Goal: Communication & Community: Participate in discussion

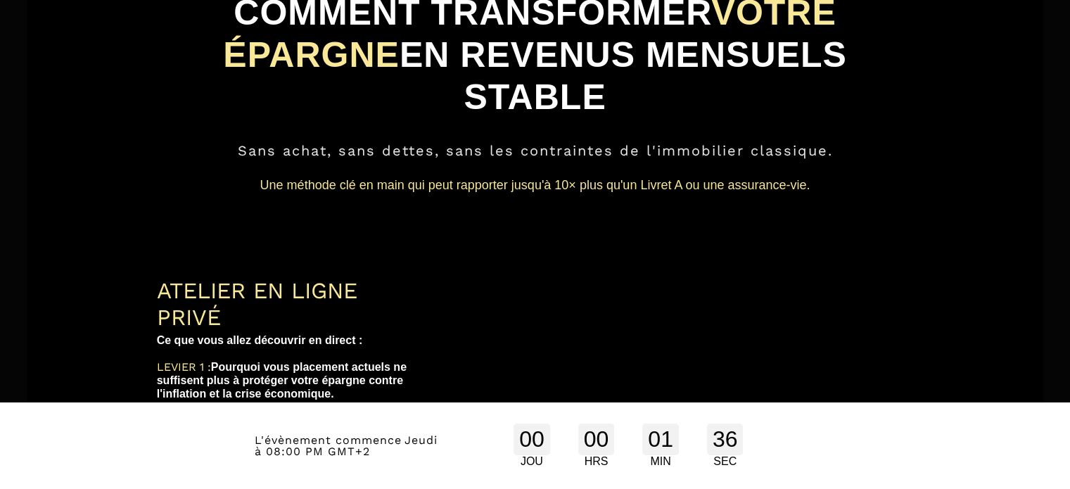
scroll to position [79, 0]
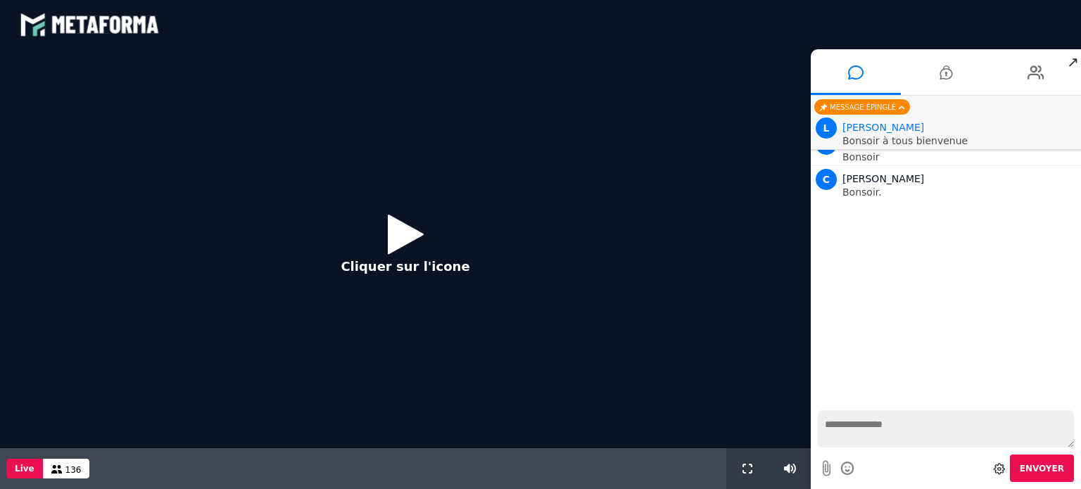
click at [402, 233] on icon at bounding box center [406, 234] width 36 height 46
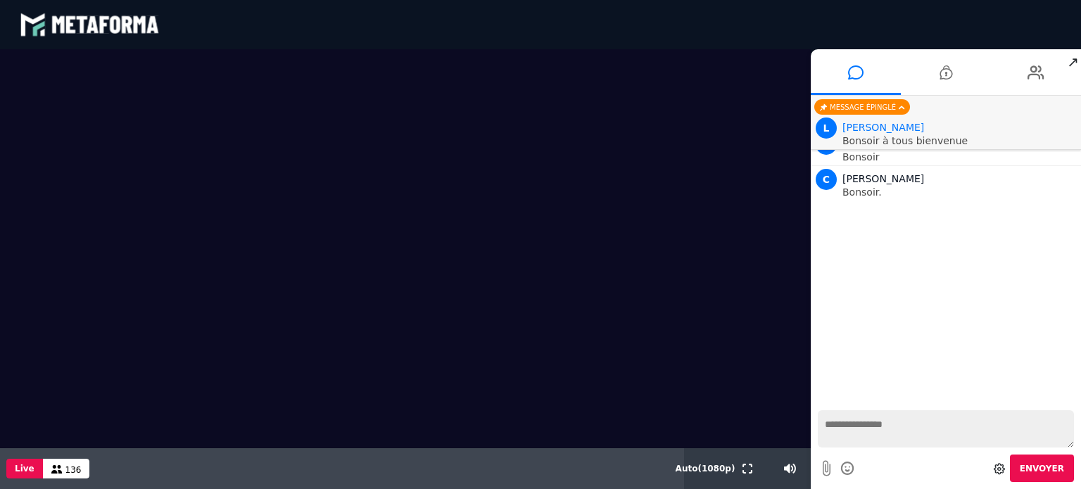
click at [923, 427] on textarea at bounding box center [946, 428] width 256 height 37
type textarea "*******"
click at [1046, 474] on button "Envoyer" at bounding box center [1042, 468] width 64 height 27
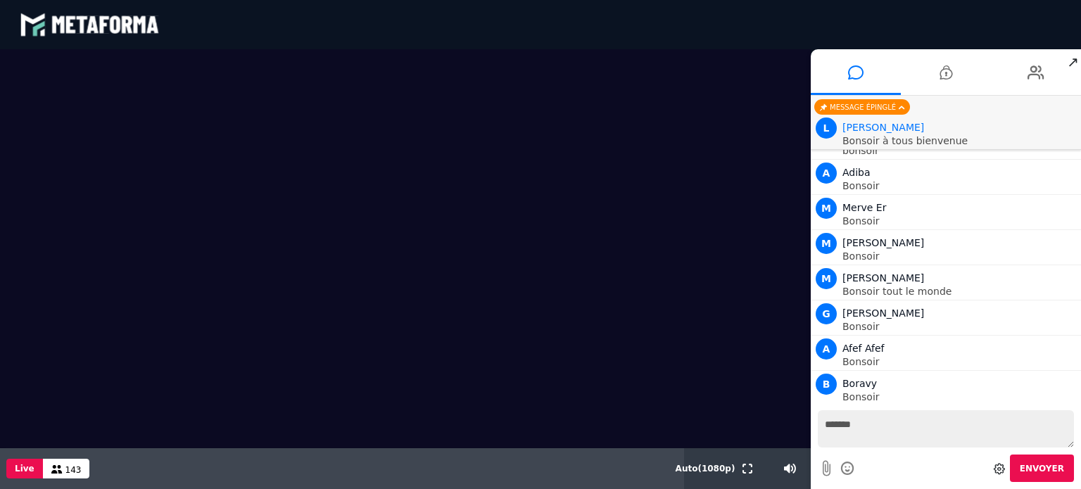
scroll to position [146, 0]
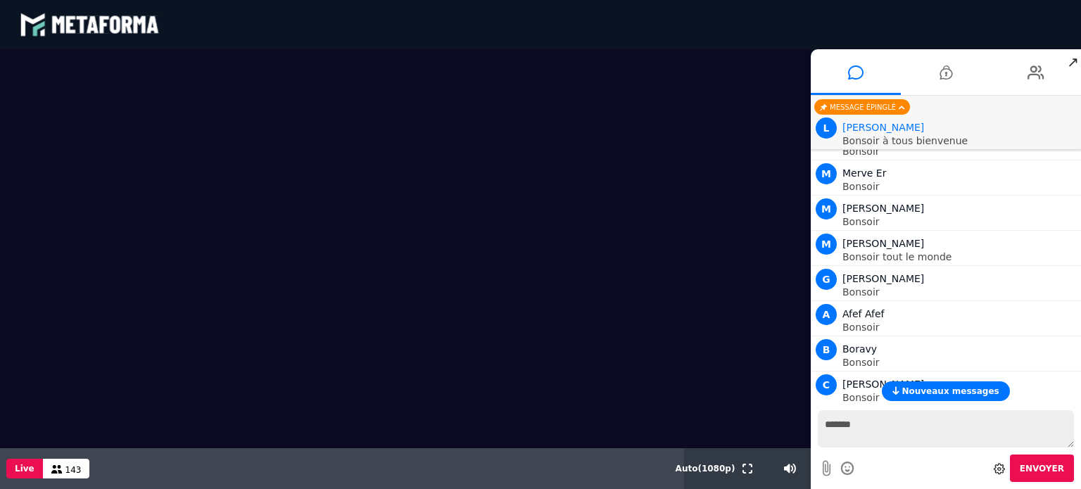
click at [960, 395] on span "Nouveaux messages" at bounding box center [949, 391] width 97 height 10
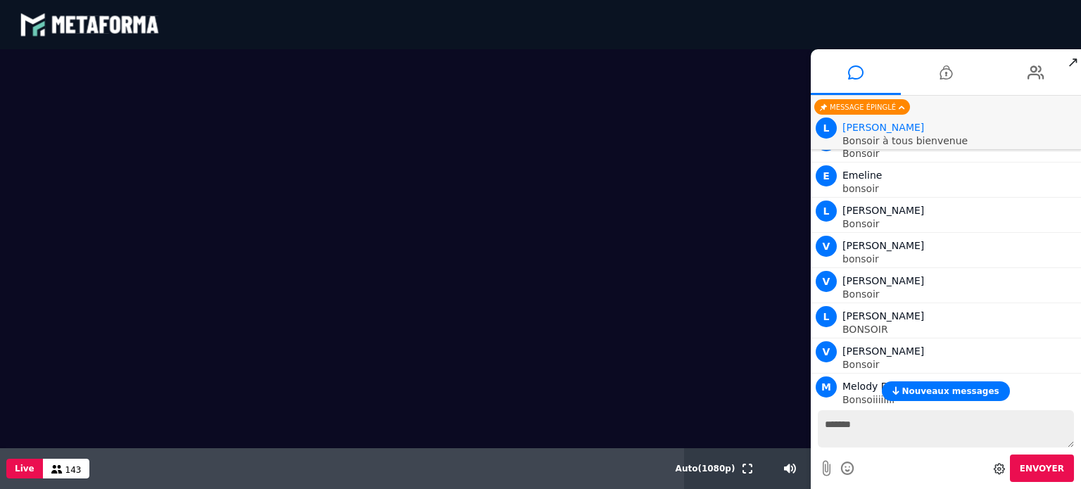
scroll to position [847, 0]
click at [771, 250] on video at bounding box center [405, 248] width 811 height 399
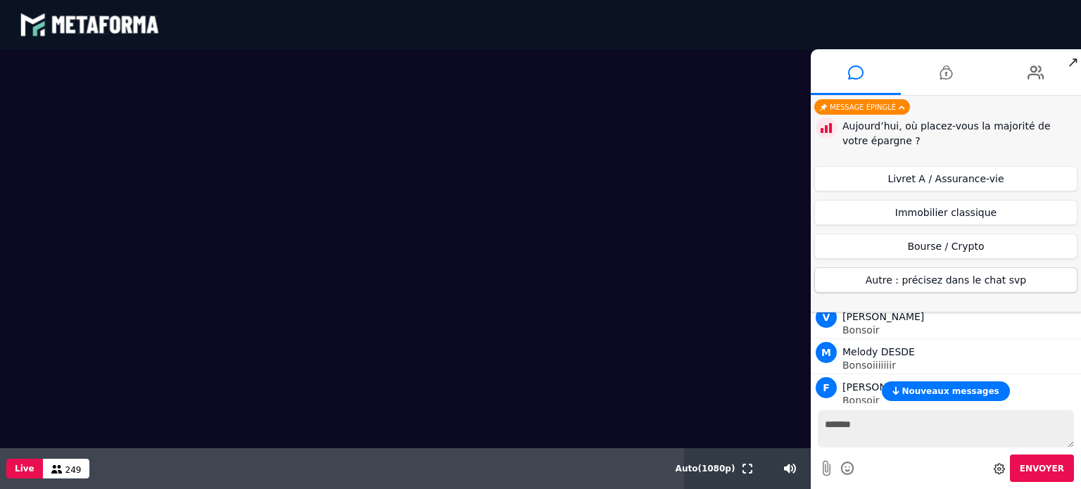
click at [969, 283] on button "Autre : précisez dans le chat svp" at bounding box center [945, 279] width 263 height 25
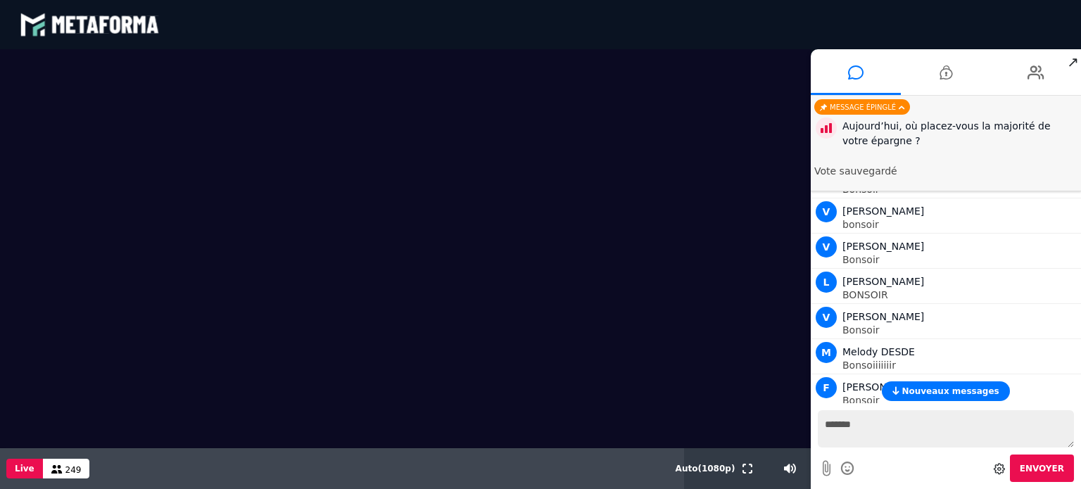
click at [972, 393] on span "Nouveaux messages" at bounding box center [949, 391] width 97 height 10
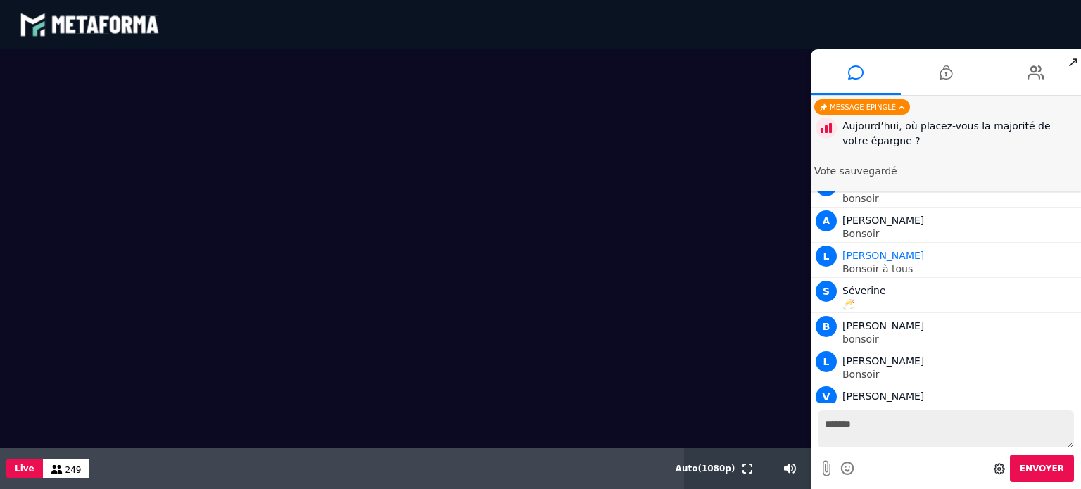
click at [894, 435] on textarea "*******" at bounding box center [946, 428] width 256 height 37
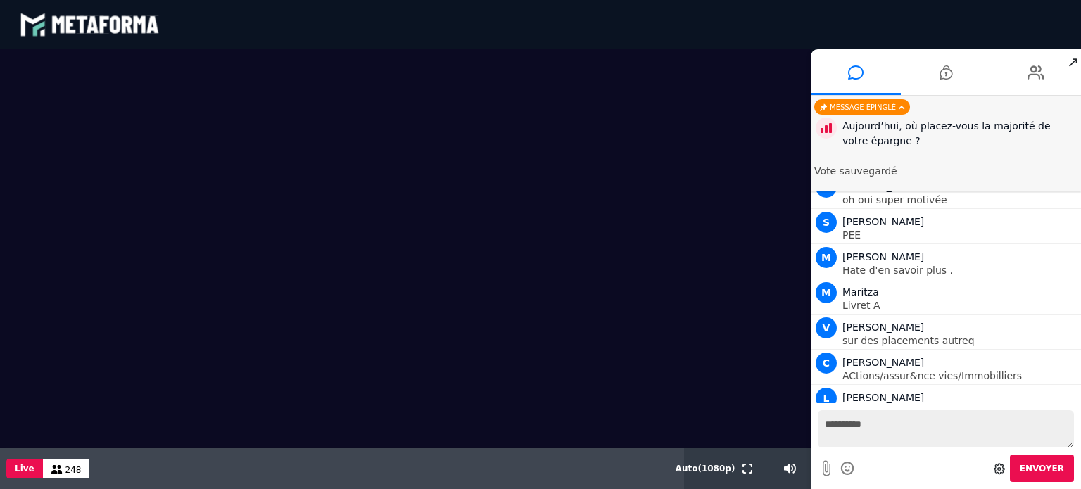
type textarea "**********"
click at [1042, 469] on span "Envoyer" at bounding box center [1041, 469] width 44 height 10
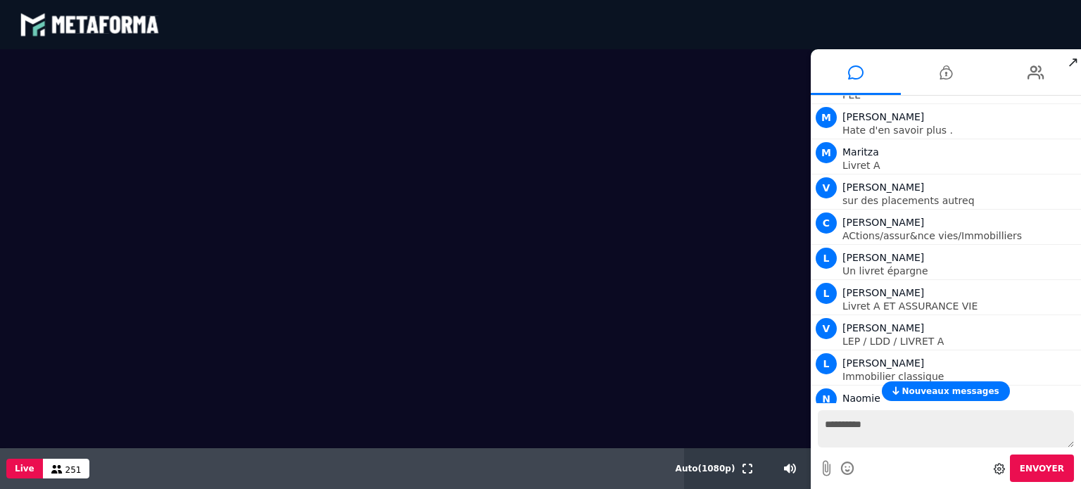
click at [945, 393] on span "Nouveaux messages" at bounding box center [949, 391] width 97 height 10
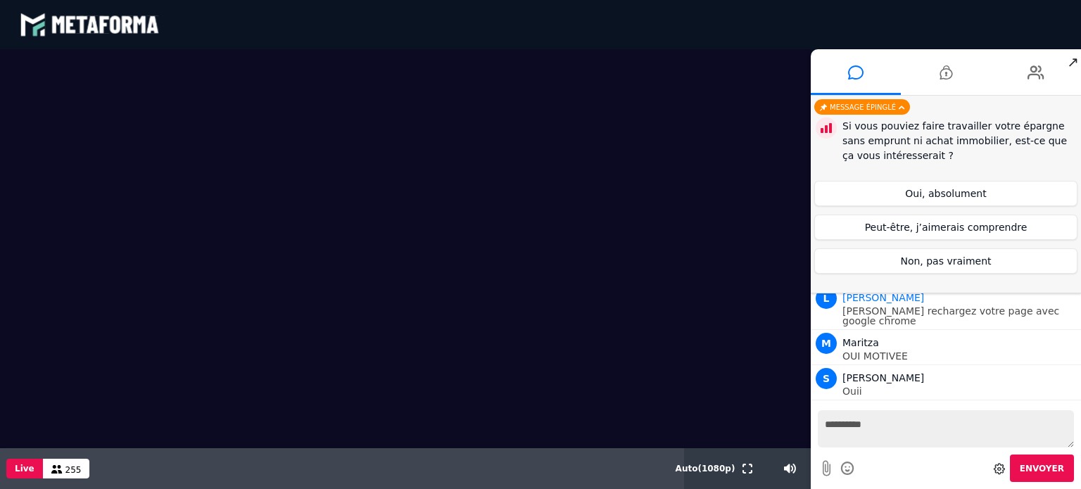
scroll to position [10357, 0]
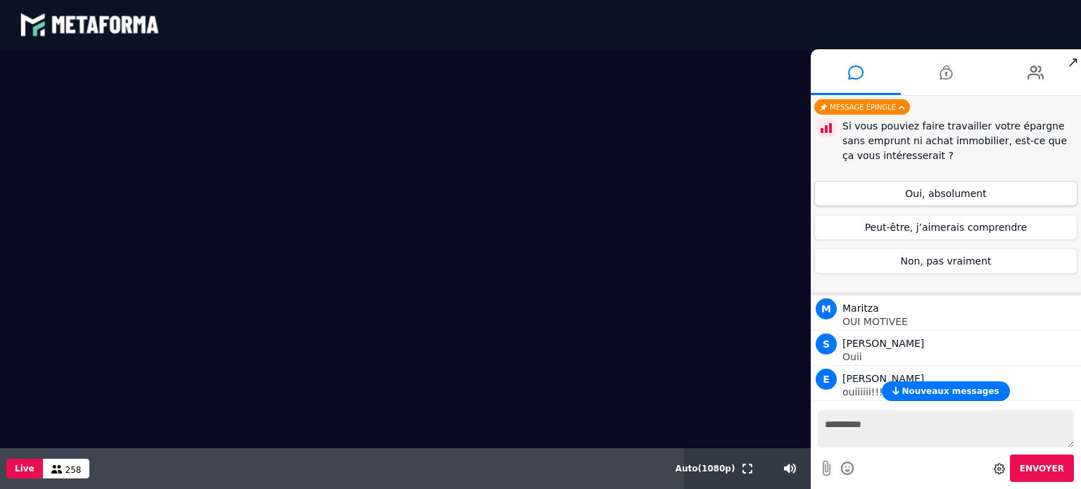
click at [963, 185] on button "Oui, absolument" at bounding box center [945, 193] width 263 height 25
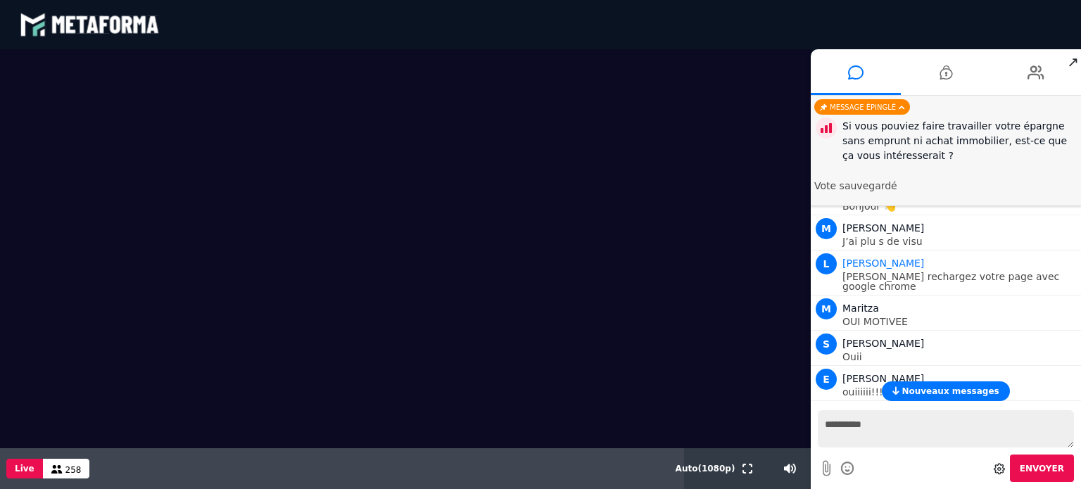
click at [953, 390] on span "Nouveaux messages" at bounding box center [949, 391] width 97 height 10
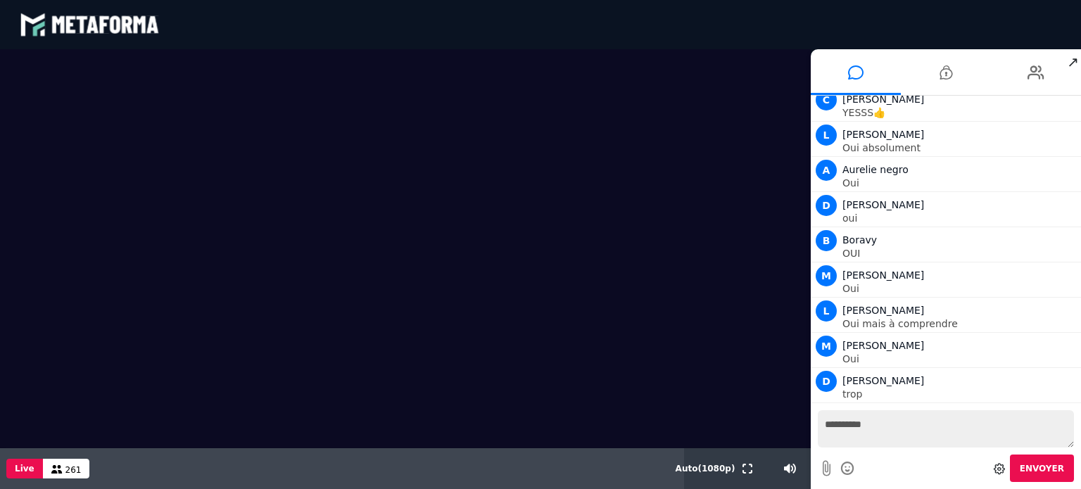
scroll to position [11057, 0]
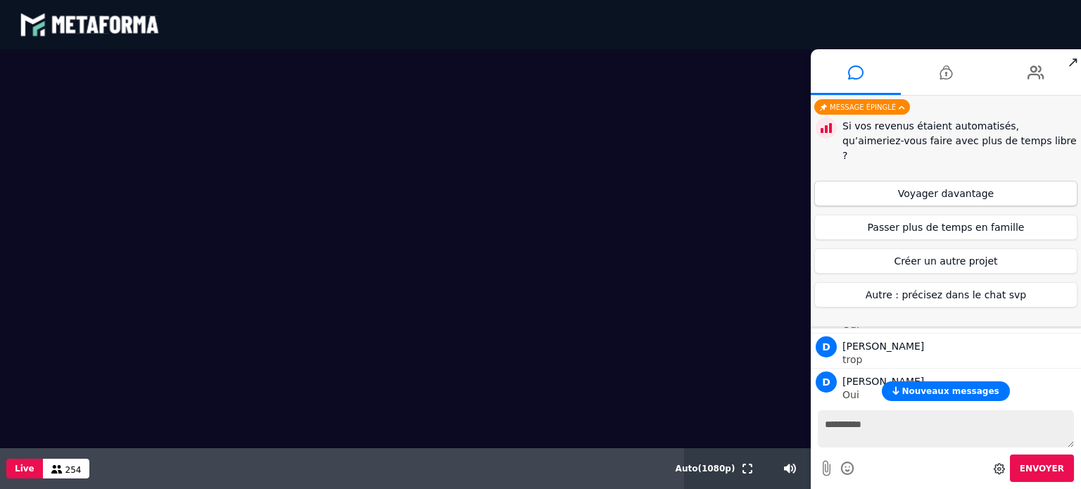
click at [1004, 181] on button "Voyager davantage" at bounding box center [945, 193] width 263 height 25
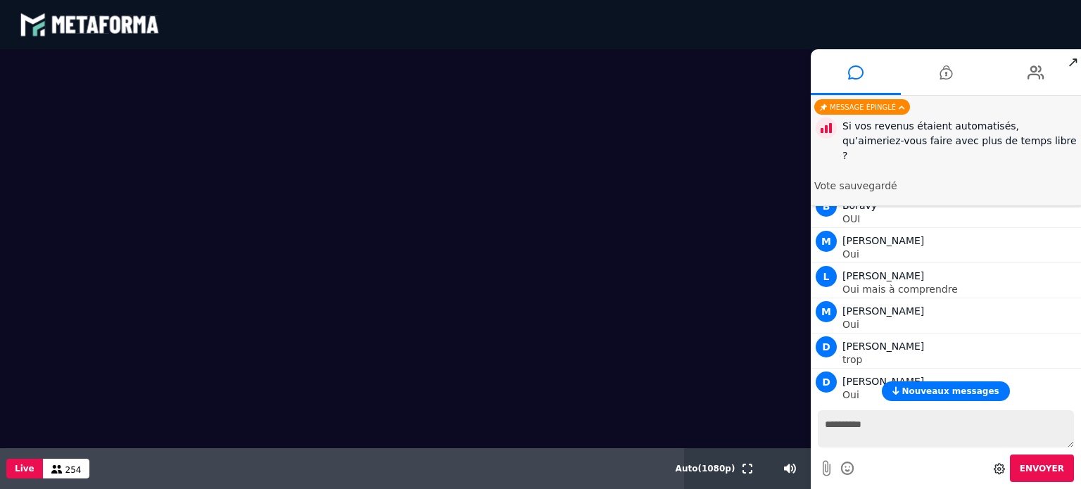
click at [949, 390] on span "Nouveaux messages" at bounding box center [949, 391] width 97 height 10
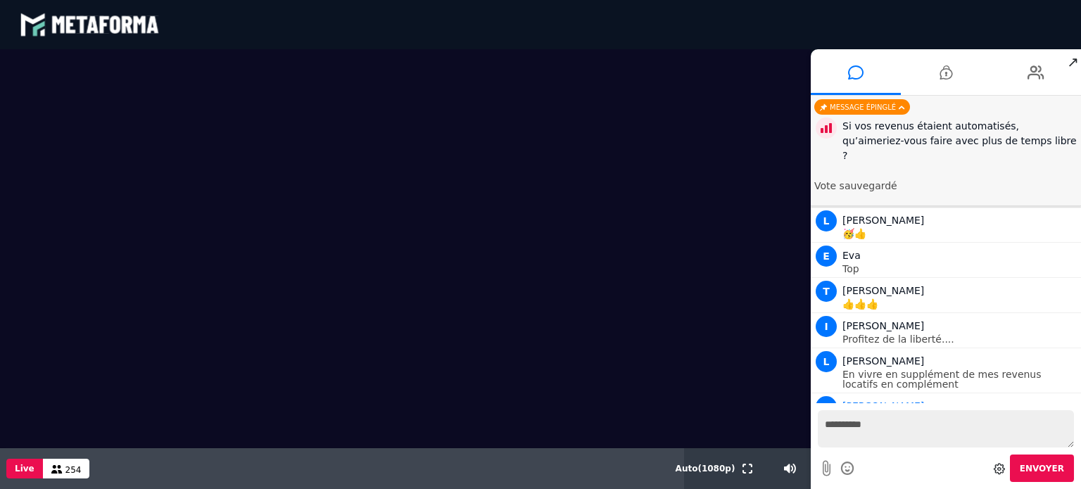
scroll to position [12479, 0]
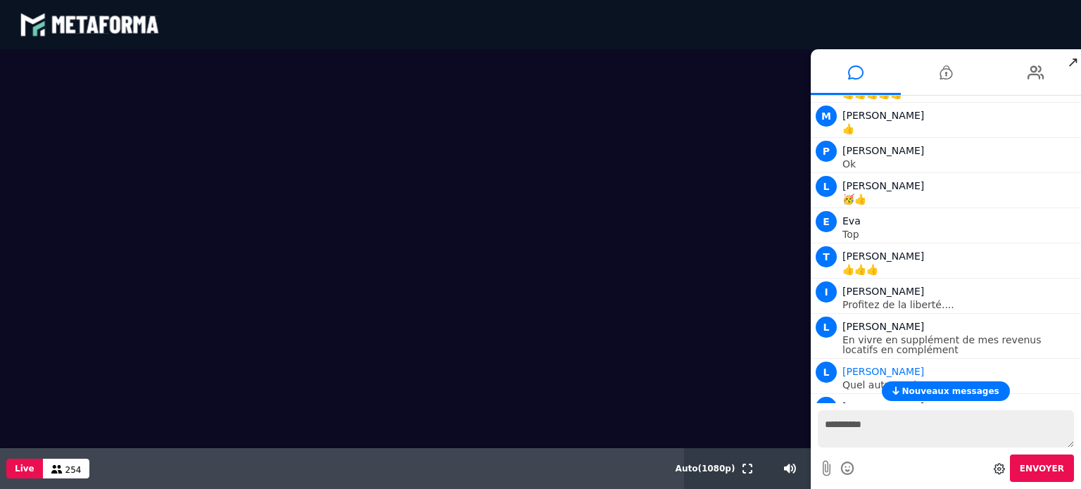
click at [973, 388] on span "Nouveaux messages" at bounding box center [949, 391] width 97 height 10
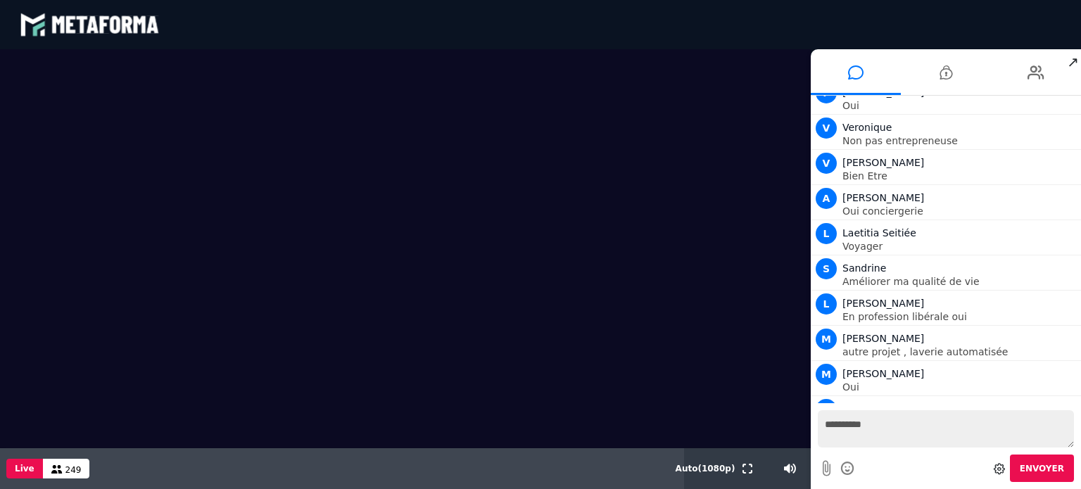
scroll to position [13179, 0]
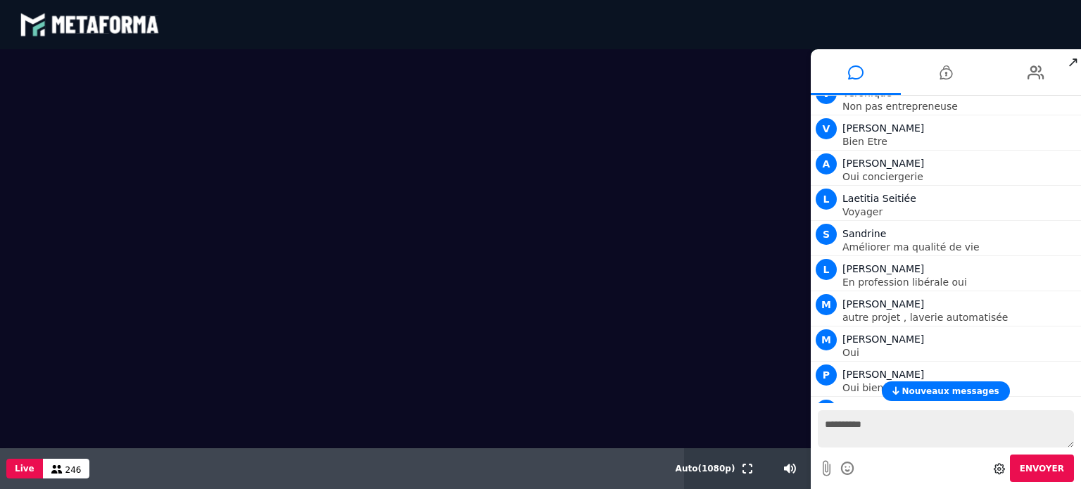
click at [770, 333] on video at bounding box center [405, 248] width 811 height 399
click at [887, 427] on textarea "**********" at bounding box center [946, 428] width 256 height 37
click at [935, 390] on span "Nouveaux messages" at bounding box center [949, 391] width 97 height 10
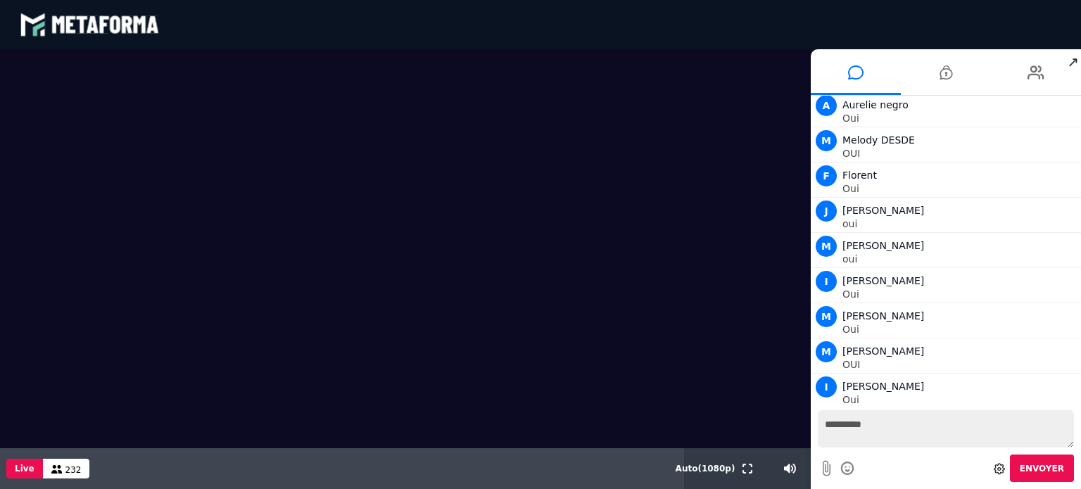
scroll to position [13880, 0]
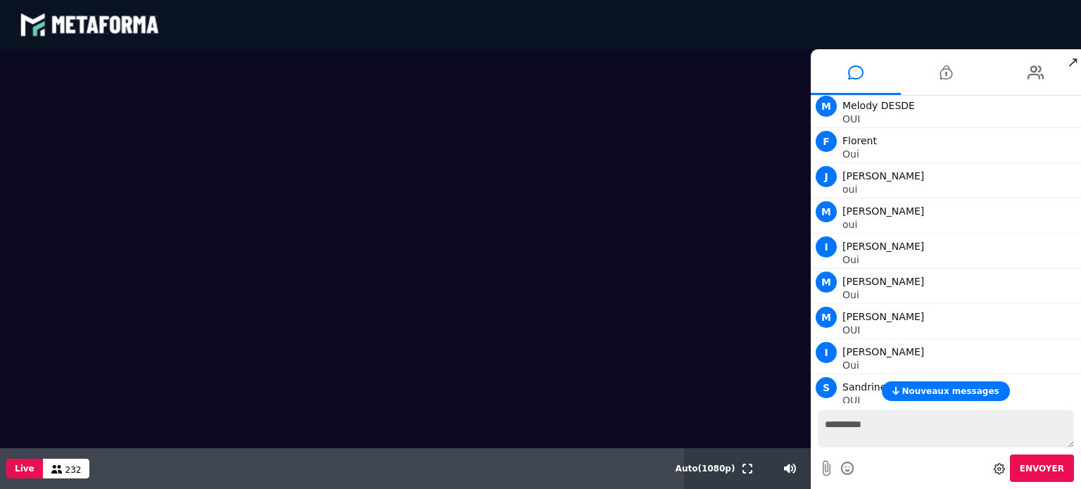
click at [892, 427] on textarea "**********" at bounding box center [946, 428] width 256 height 37
type textarea "**********"
click at [1042, 461] on button "Envoyer" at bounding box center [1042, 468] width 64 height 27
click at [937, 392] on span "Nouveaux messages" at bounding box center [949, 391] width 97 height 10
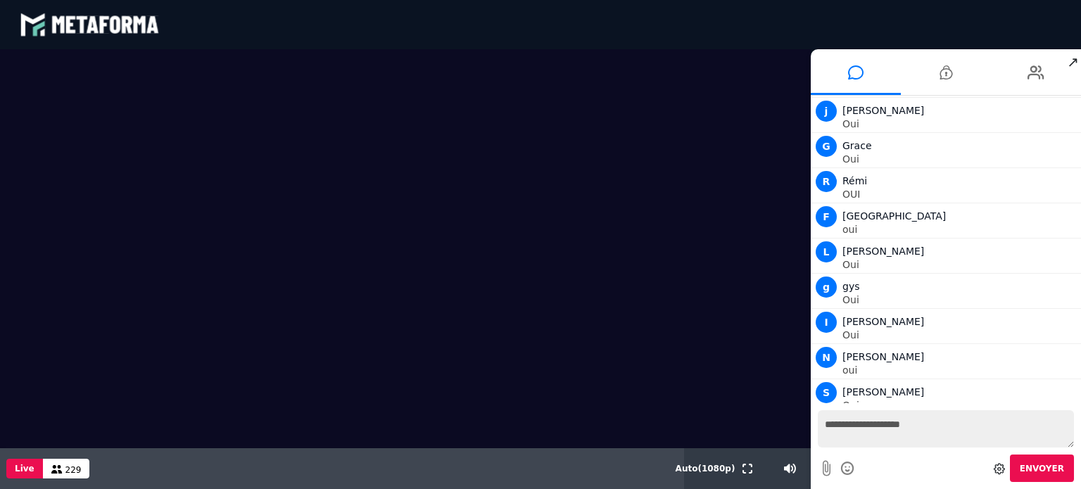
scroll to position [15282, 0]
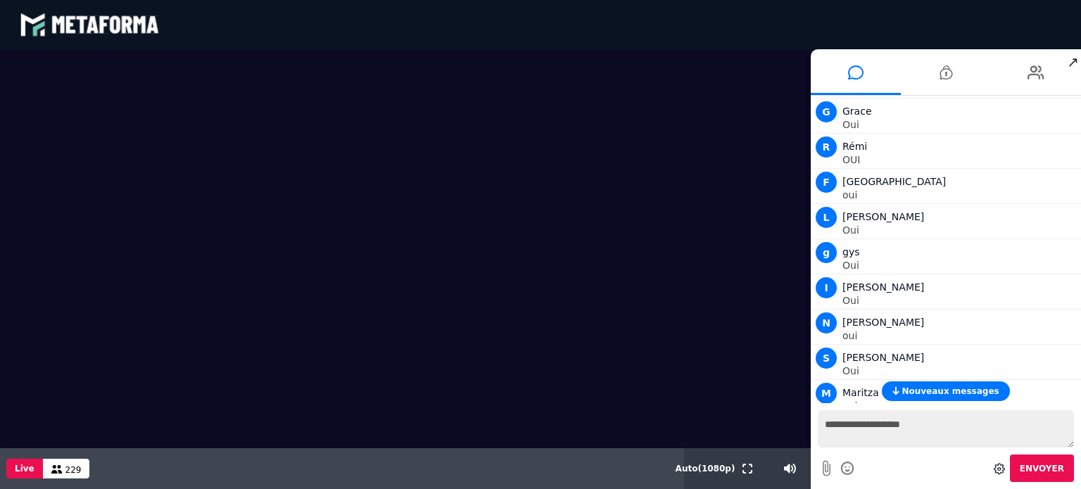
click at [925, 388] on span "Nouveaux messages" at bounding box center [949, 391] width 97 height 10
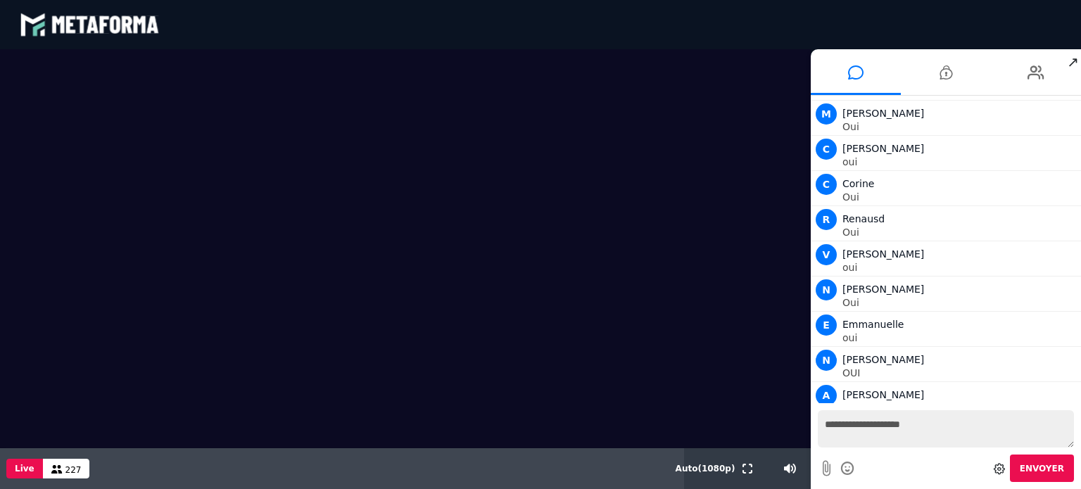
scroll to position [15982, 0]
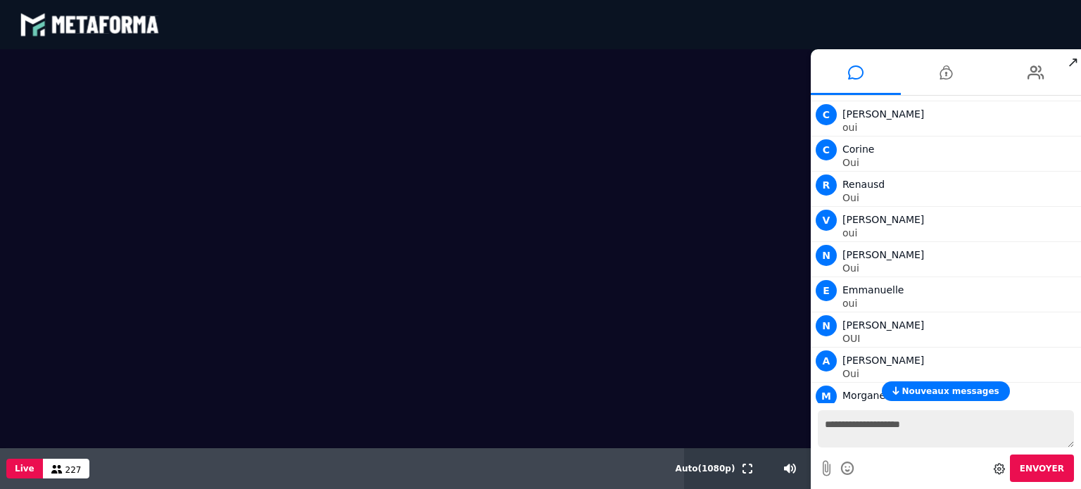
click at [932, 394] on span "Nouveaux messages" at bounding box center [949, 391] width 97 height 10
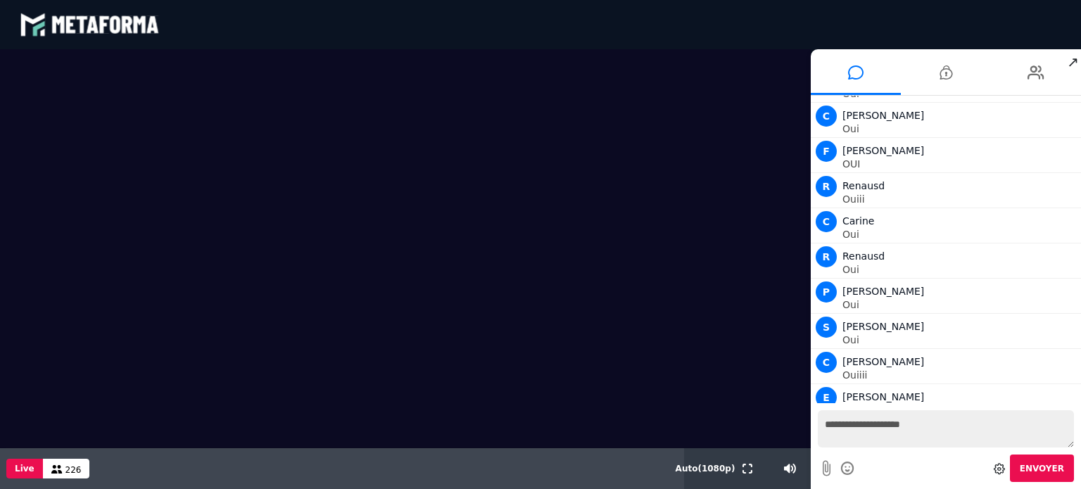
scroll to position [16509, 0]
click at [894, 426] on textarea "**********" at bounding box center [946, 428] width 256 height 37
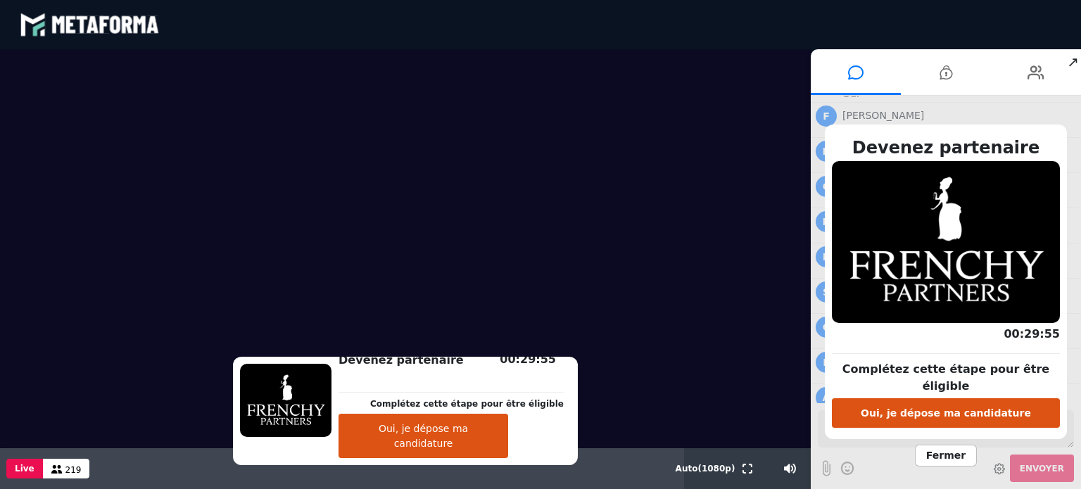
click at [926, 411] on button "Oui, je dépose ma candidature" at bounding box center [946, 413] width 228 height 30
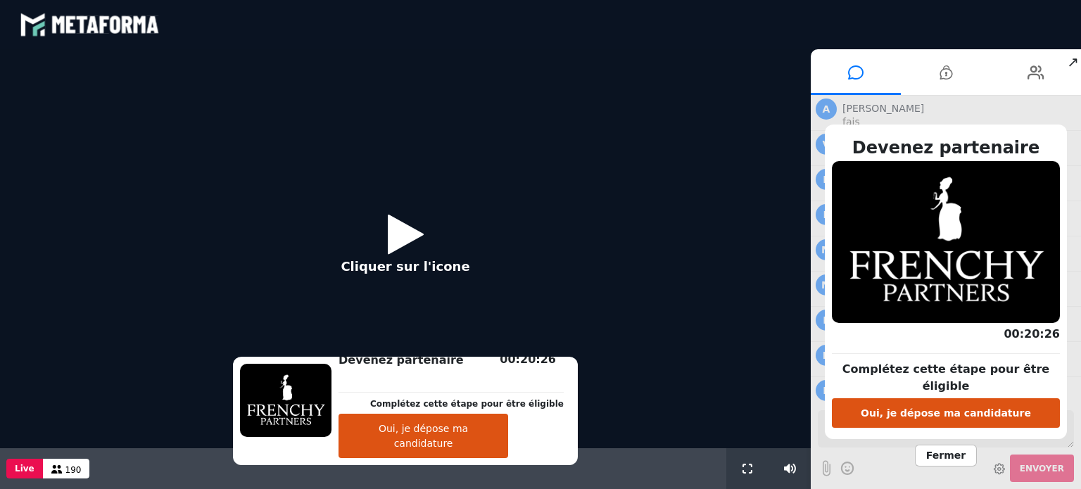
scroll to position [1112, 0]
click at [965, 402] on button "Oui, je dépose ma candidature" at bounding box center [946, 413] width 228 height 30
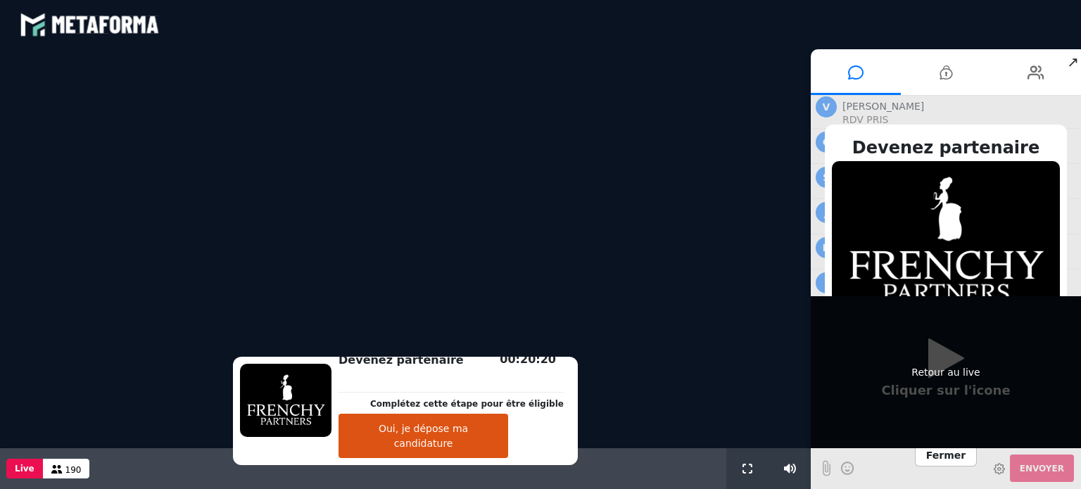
click at [945, 364] on div "Retour au live" at bounding box center [946, 372] width 270 height 152
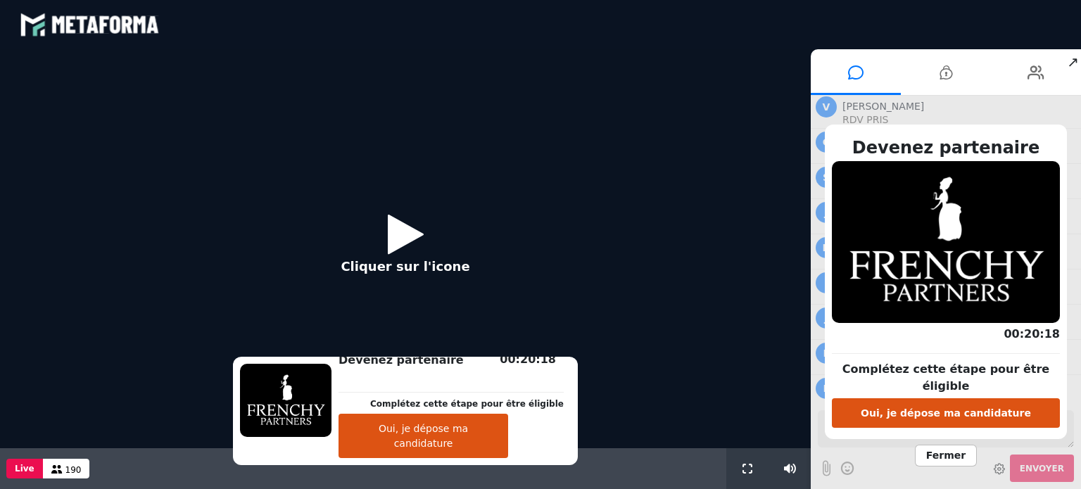
click at [502, 446] on button "Oui, je dépose ma candidature" at bounding box center [423, 436] width 170 height 44
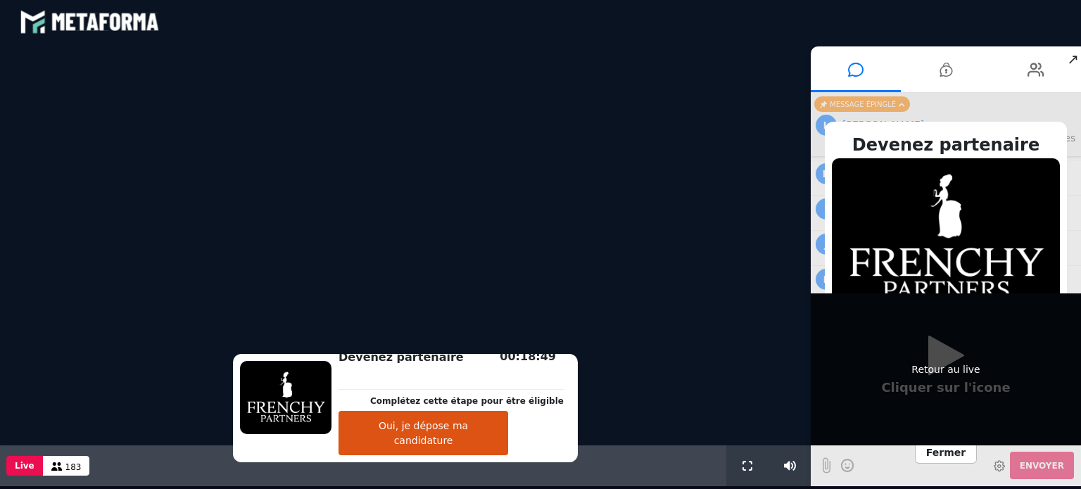
scroll to position [0, 0]
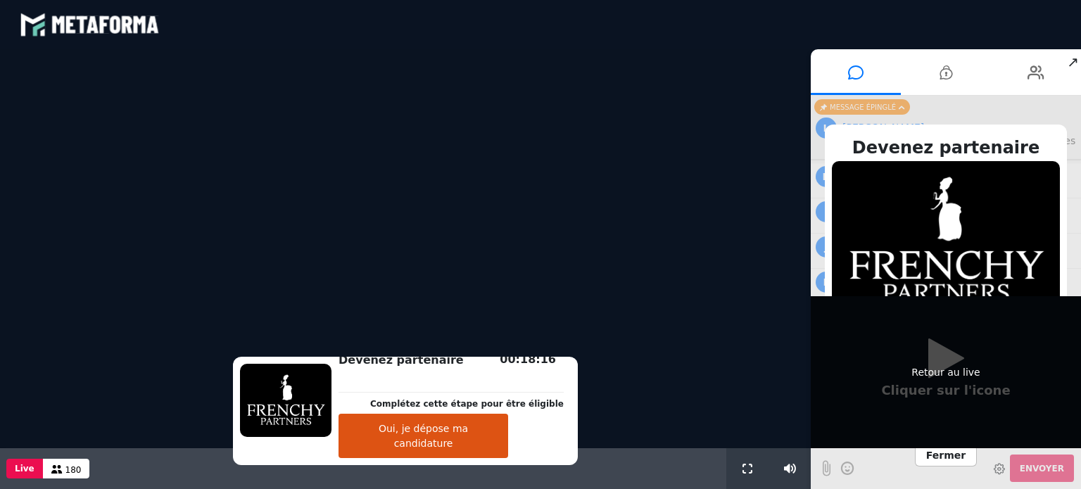
click at [916, 337] on div "Retour au live" at bounding box center [946, 372] width 270 height 152
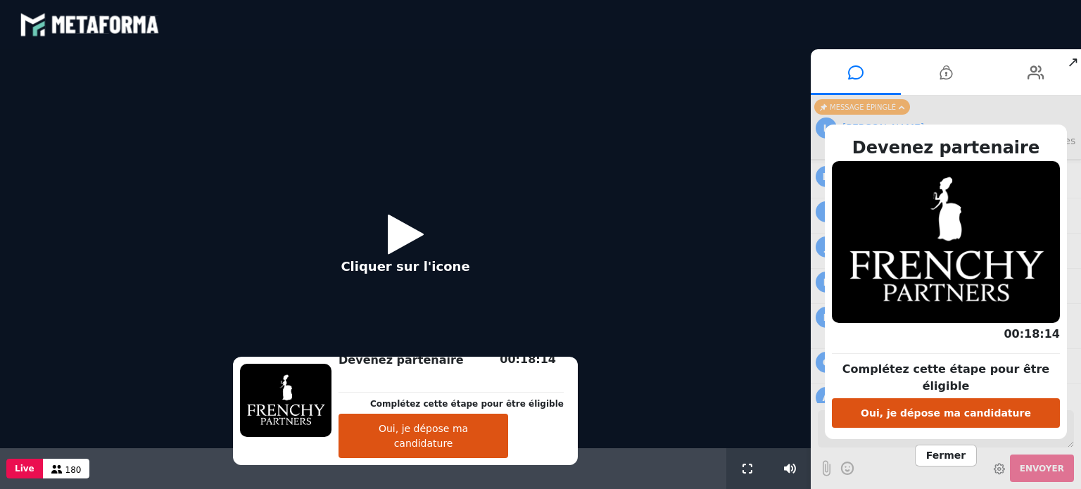
click at [401, 233] on icon at bounding box center [406, 234] width 36 height 46
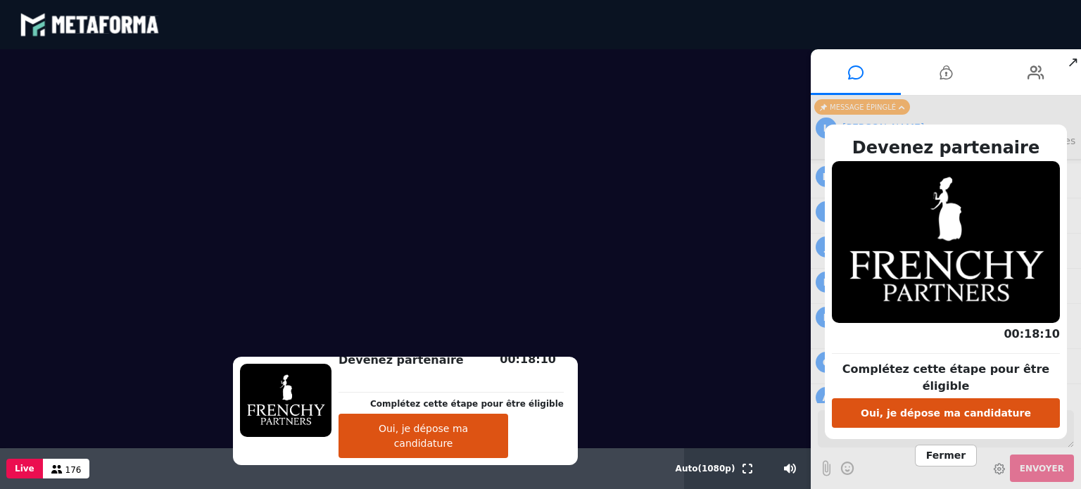
click at [943, 447] on span "Fermer" at bounding box center [946, 456] width 62 height 22
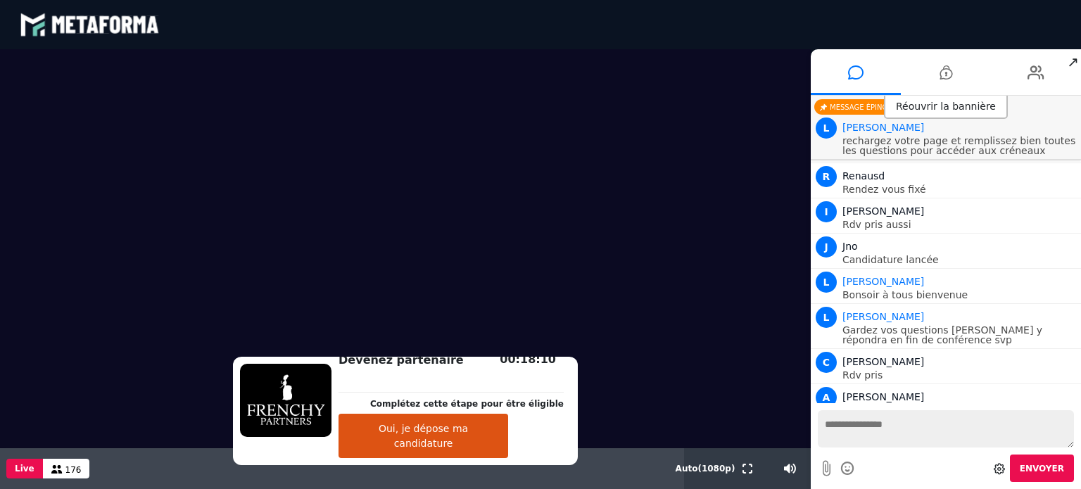
scroll to position [1218, 0]
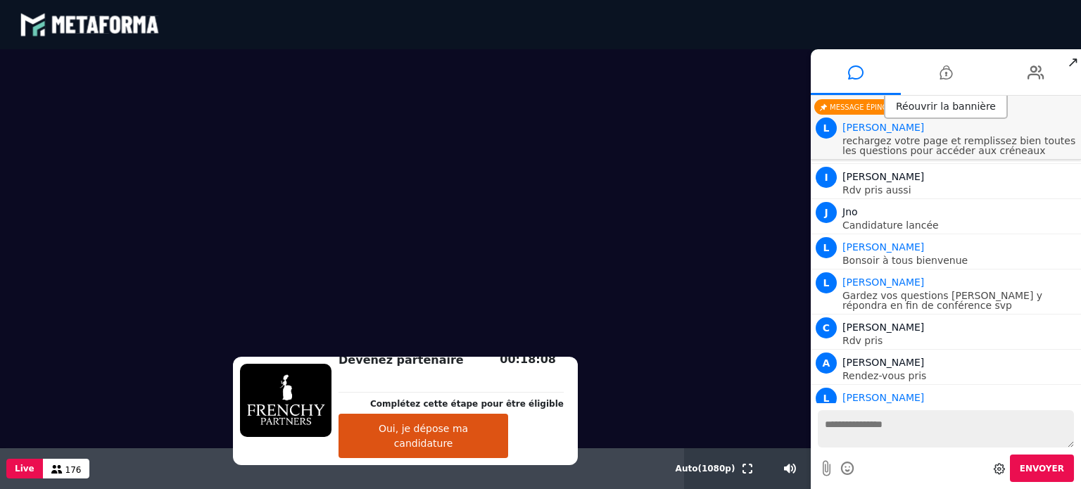
click at [932, 434] on textarea at bounding box center [946, 428] width 256 height 37
type textarea "**********"
click at [1044, 467] on span "Envoyer" at bounding box center [1041, 469] width 44 height 10
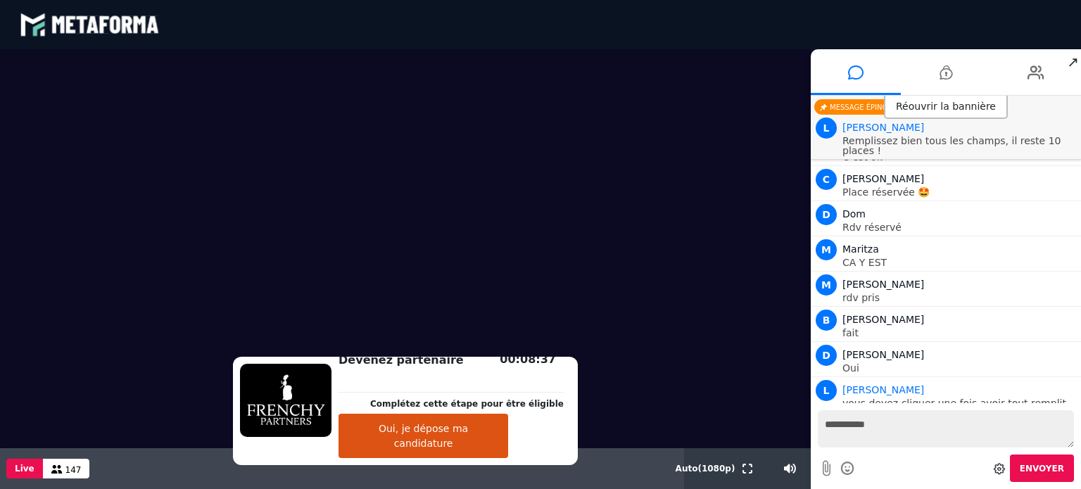
scroll to position [1693, 0]
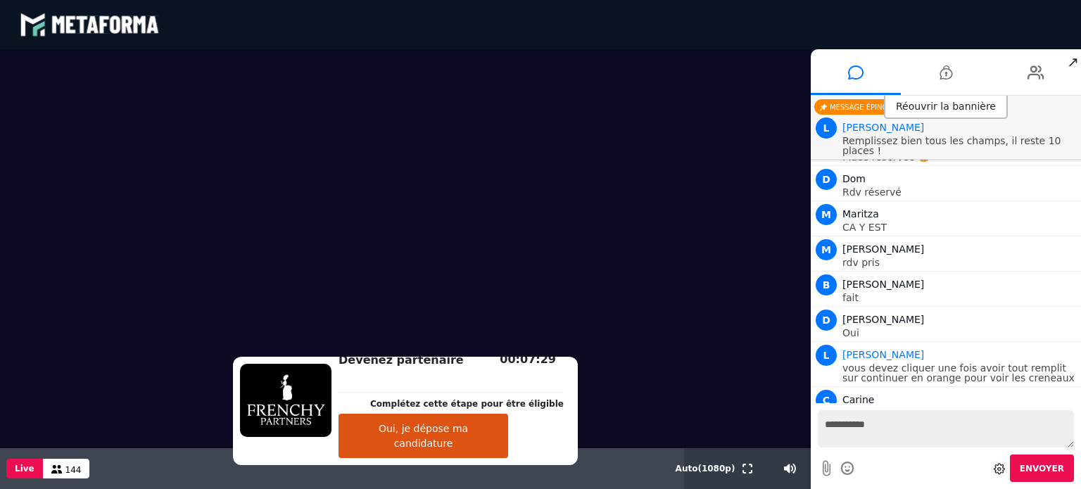
click at [986, 391] on div "C Carine" at bounding box center [959, 399] width 235 height 17
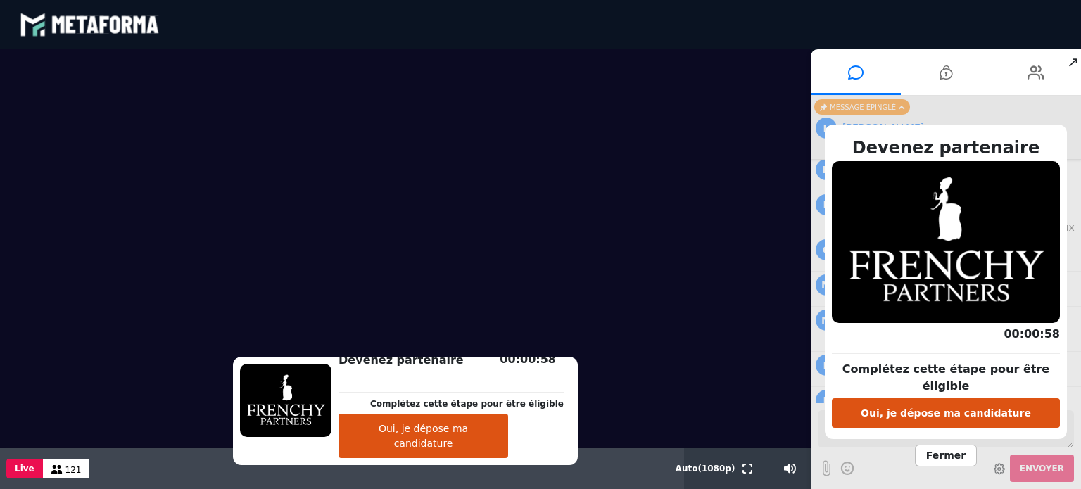
scroll to position [1878, 0]
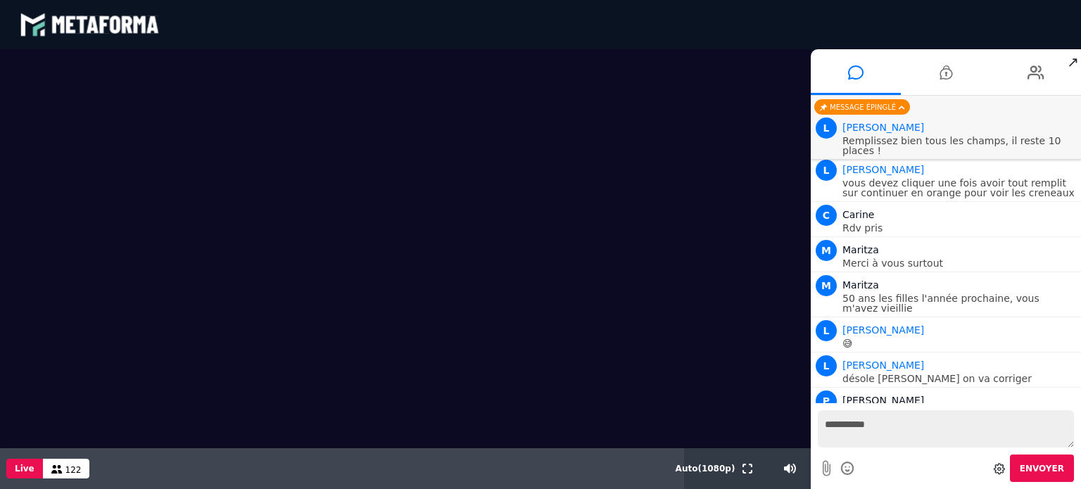
click at [986, 392] on div "P Pascal ROTH" at bounding box center [959, 400] width 235 height 17
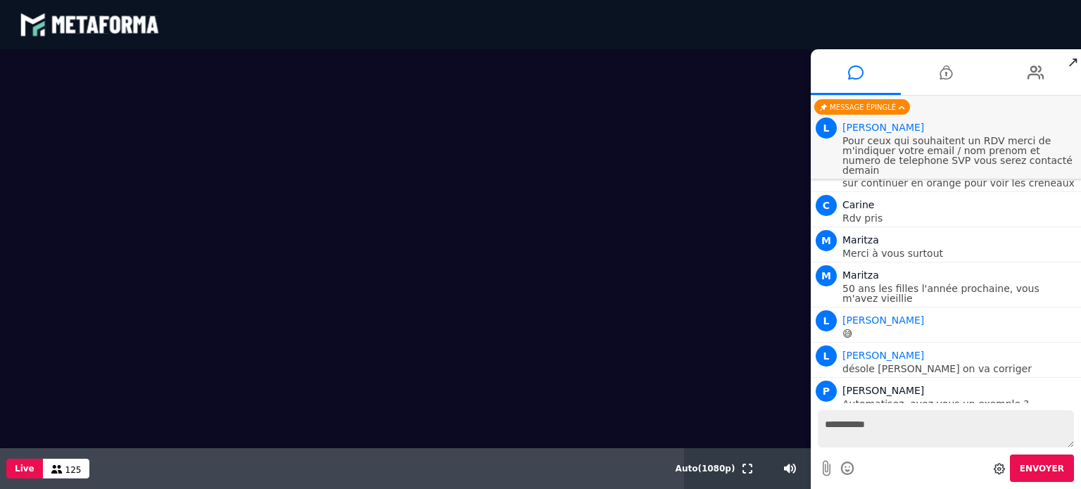
scroll to position [1914, 0]
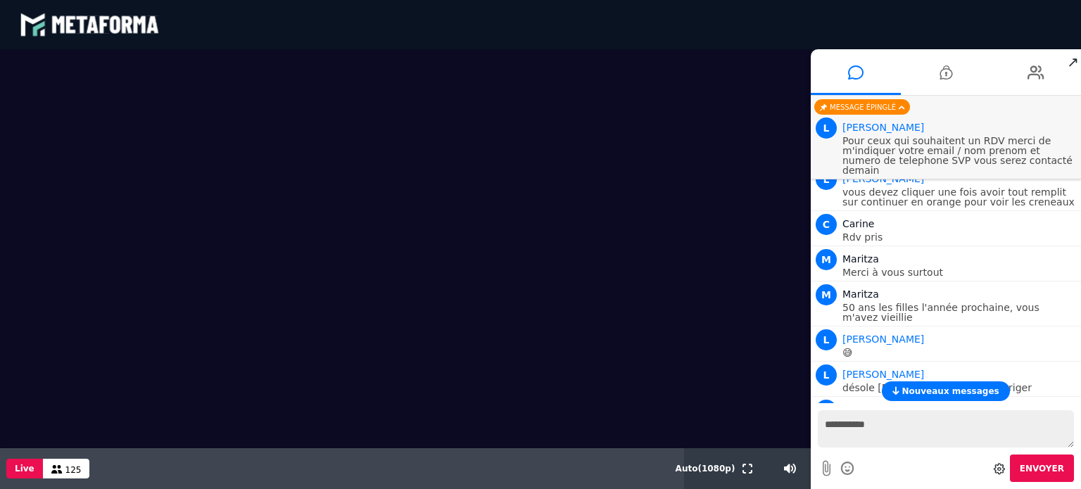
click at [973, 389] on span "Nouveaux messages" at bounding box center [949, 391] width 97 height 10
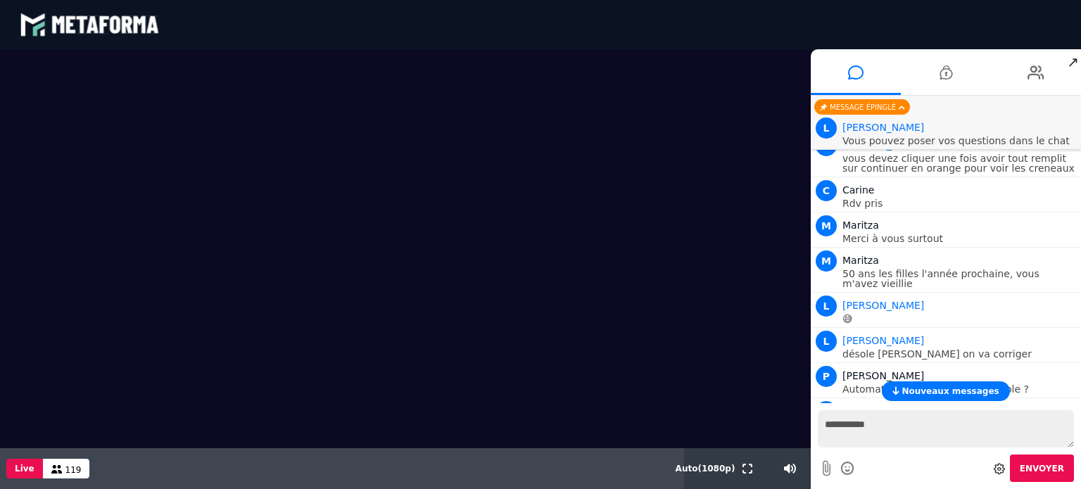
click at [1079, 394] on div "Nouveaux messages" at bounding box center [946, 391] width 270 height 20
click at [965, 388] on span "Nouveaux messages" at bounding box center [949, 391] width 97 height 10
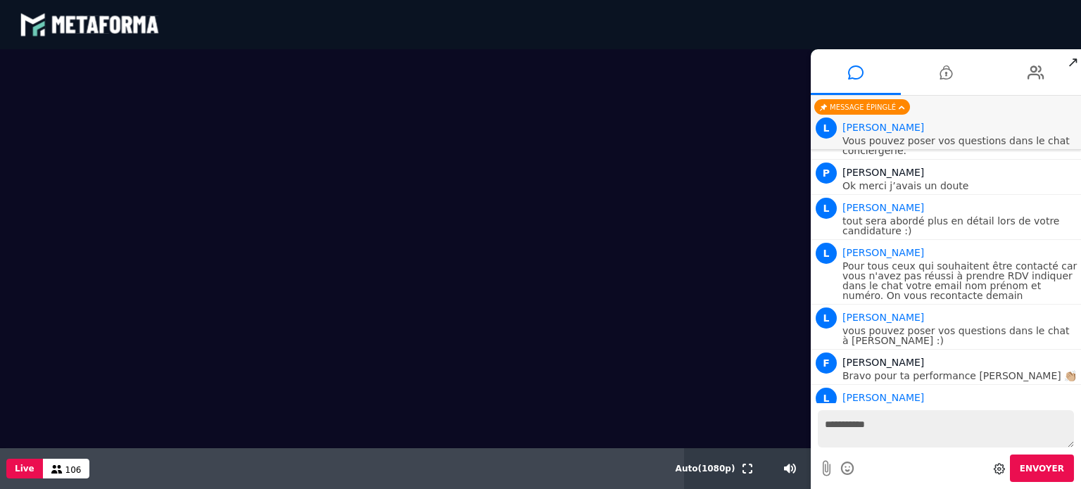
scroll to position [2766, 0]
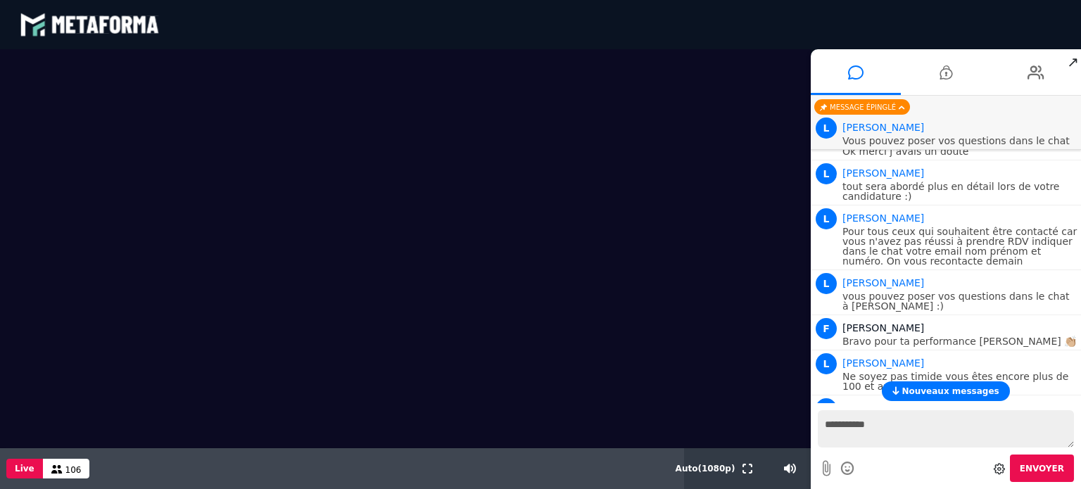
click at [930, 391] on span "Nouveaux messages" at bounding box center [949, 391] width 97 height 10
click at [934, 393] on span "Nouveaux messages" at bounding box center [949, 391] width 97 height 10
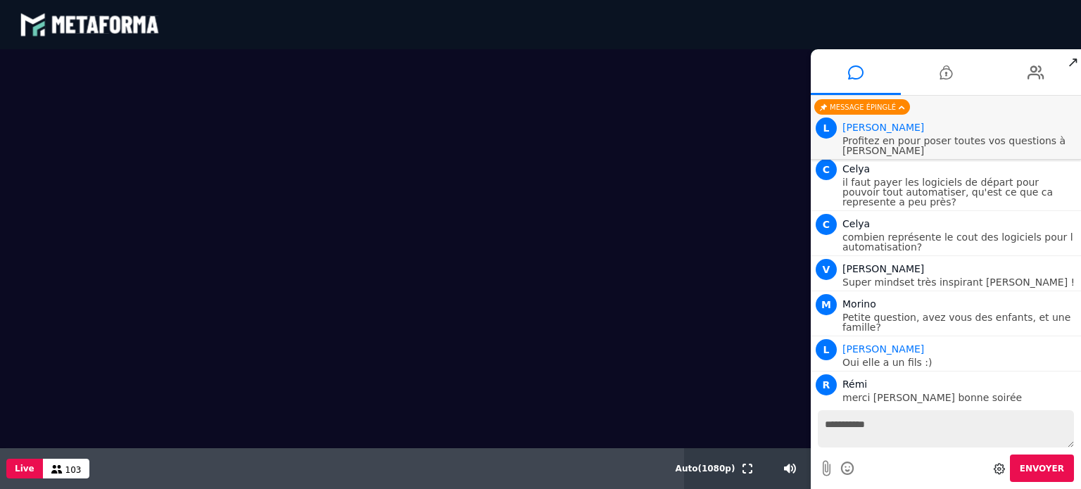
scroll to position [3471, 0]
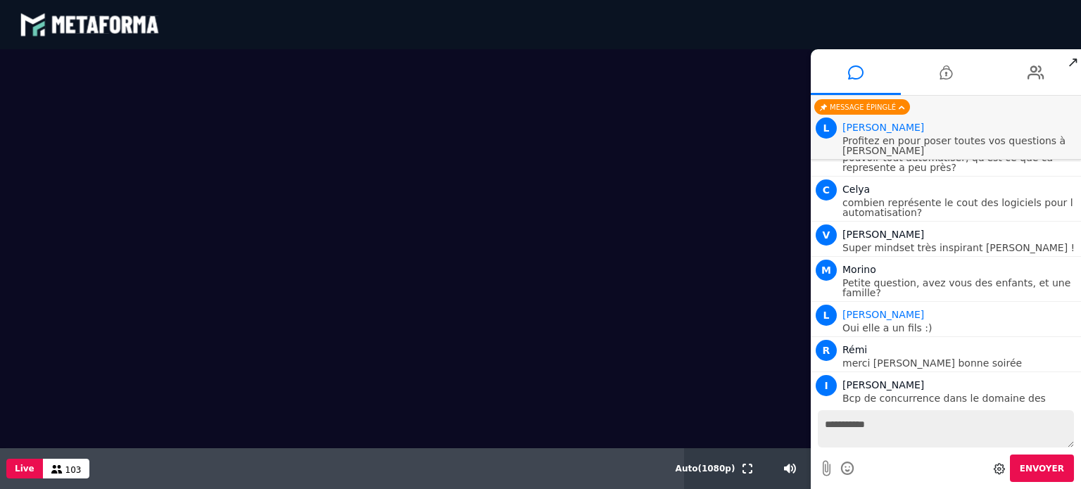
click at [781, 386] on video at bounding box center [405, 248] width 811 height 399
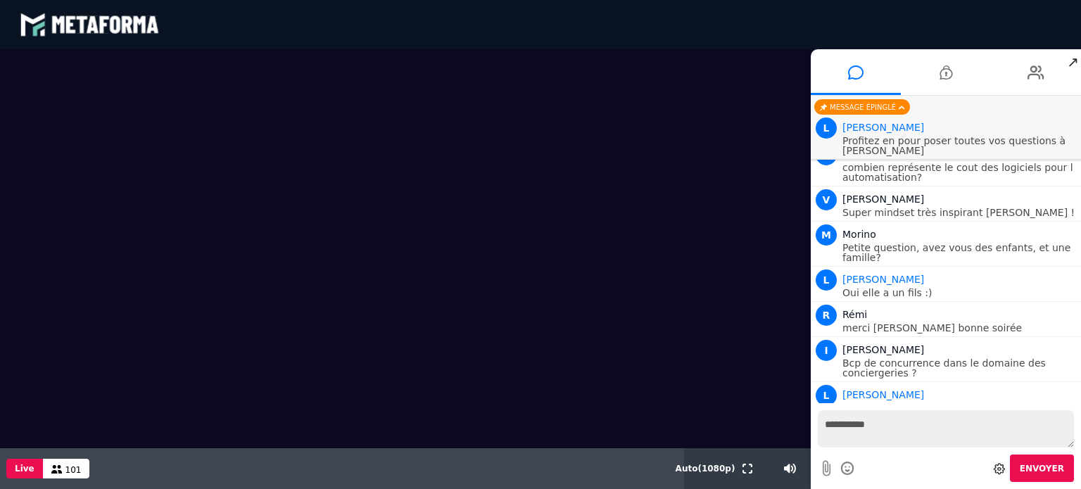
scroll to position [3541, 0]
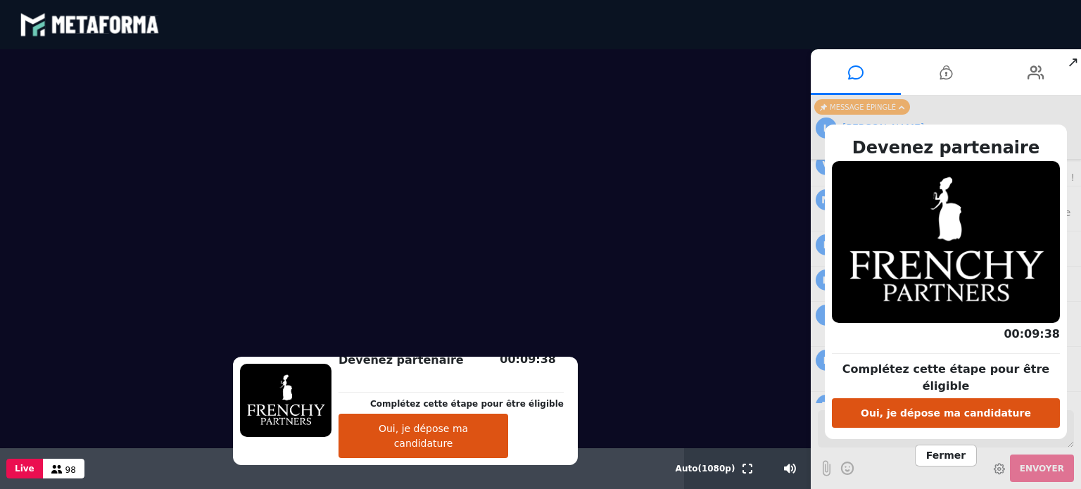
click at [951, 405] on button "Oui, je dépose ma candidature" at bounding box center [946, 413] width 228 height 30
click at [951, 453] on span "Fermer" at bounding box center [946, 456] width 62 height 22
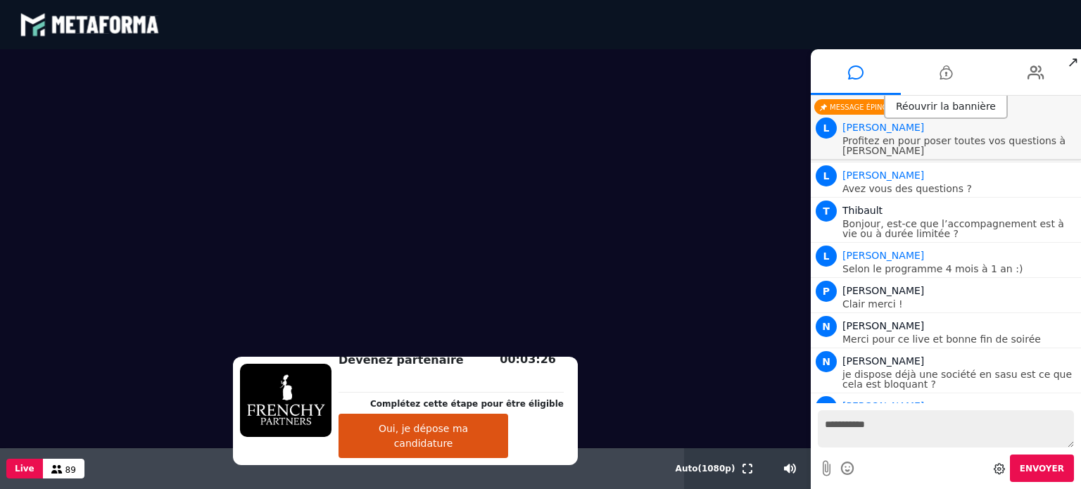
scroll to position [3946, 0]
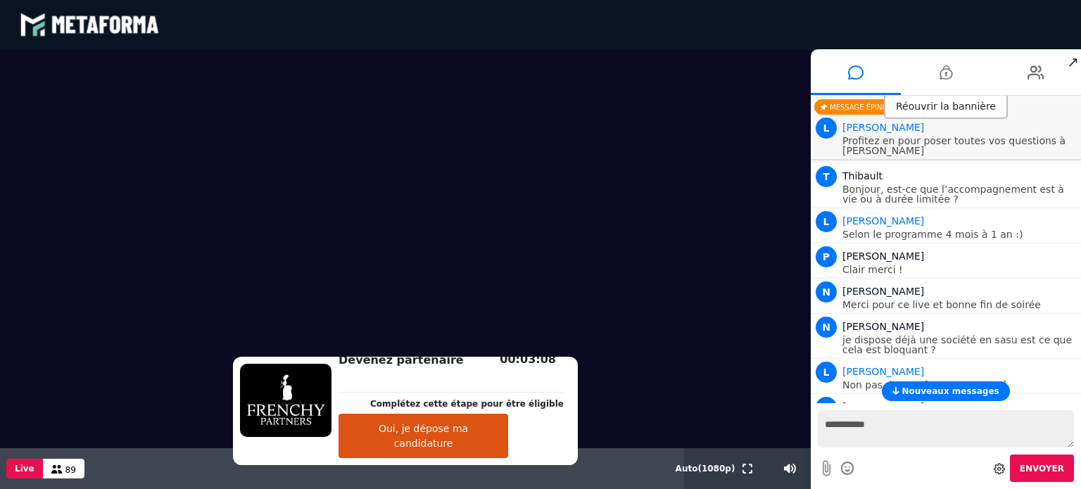
click at [937, 388] on span "Nouveaux messages" at bounding box center [949, 391] width 97 height 10
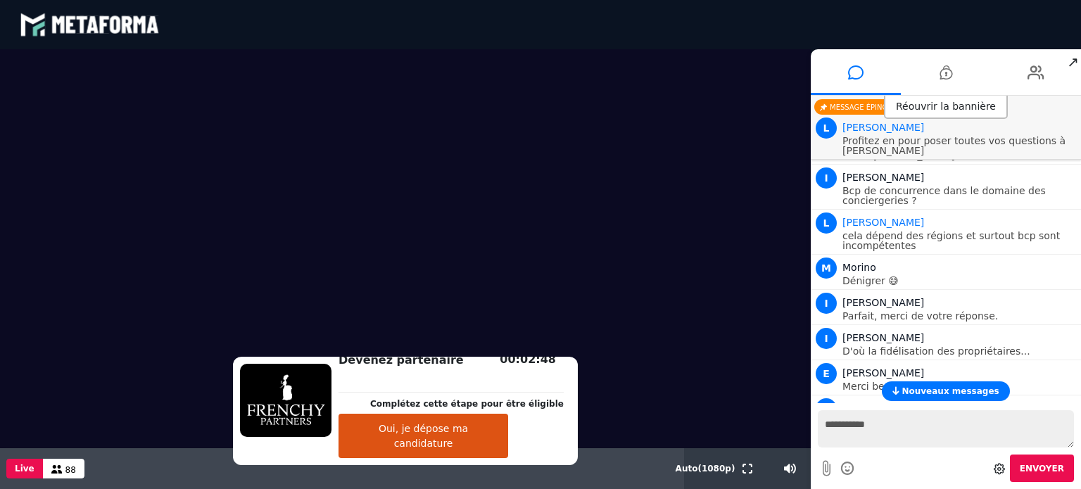
scroll to position [3678, 0]
click at [983, 390] on span "Nouveaux messages" at bounding box center [949, 391] width 97 height 10
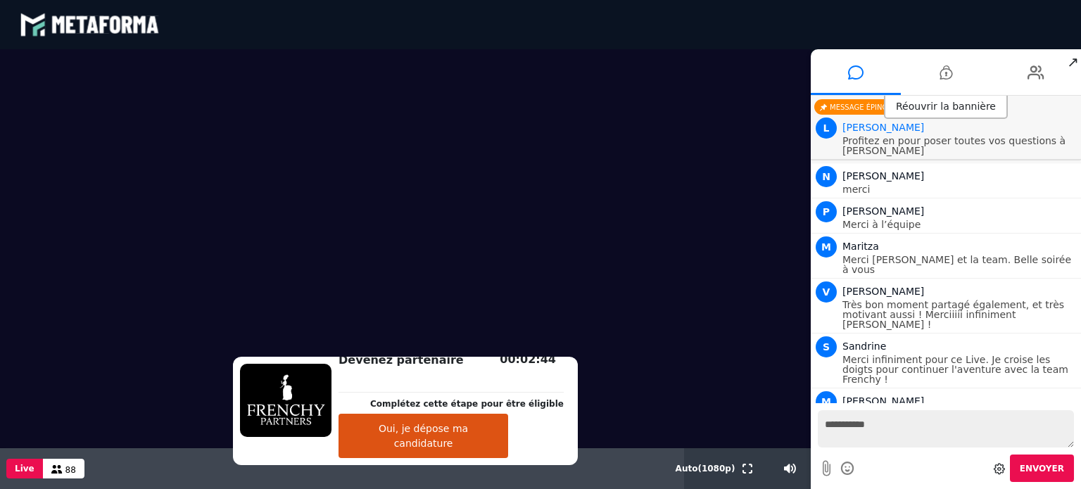
scroll to position [4211, 0]
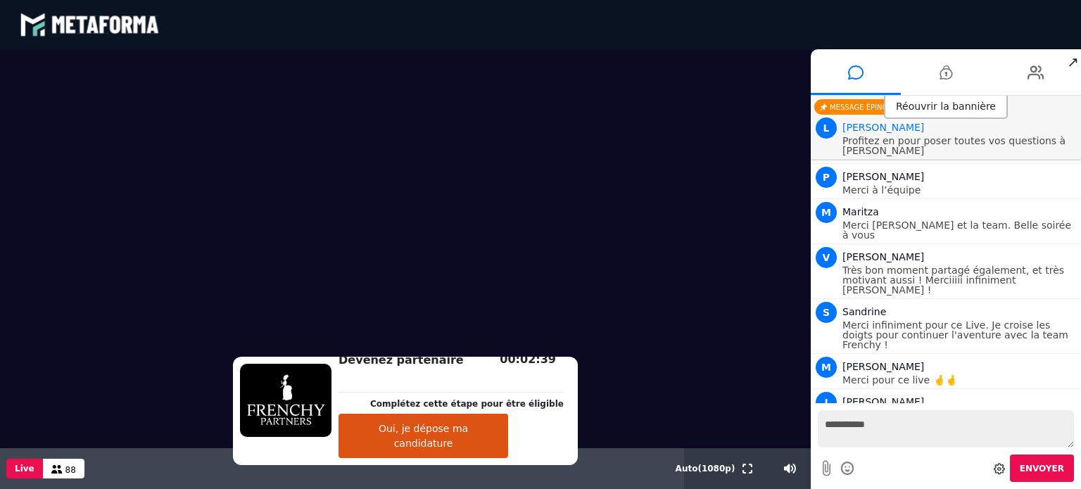
click at [947, 416] on textarea "**********" at bounding box center [946, 428] width 256 height 37
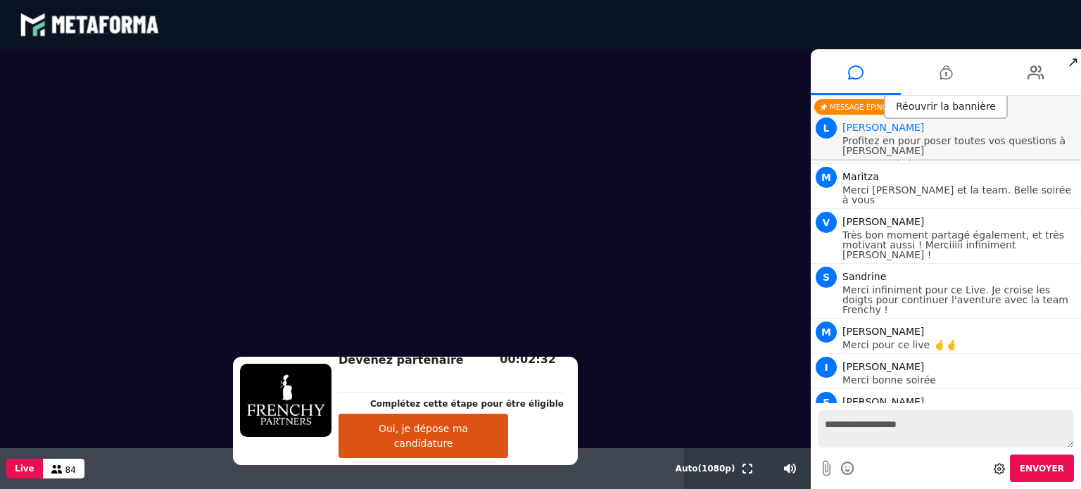
type textarea "**********"
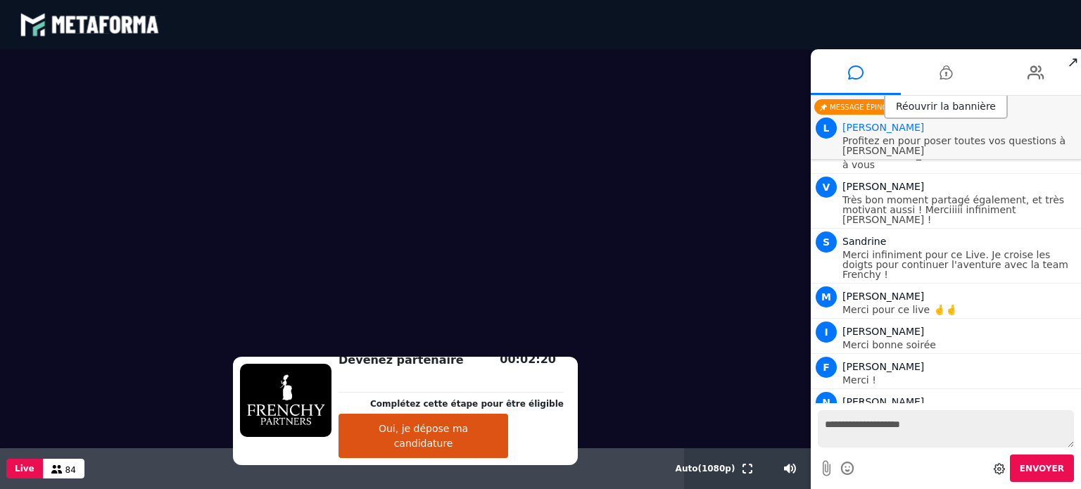
click at [956, 457] on div "Envoyer" at bounding box center [946, 468] width 256 height 27
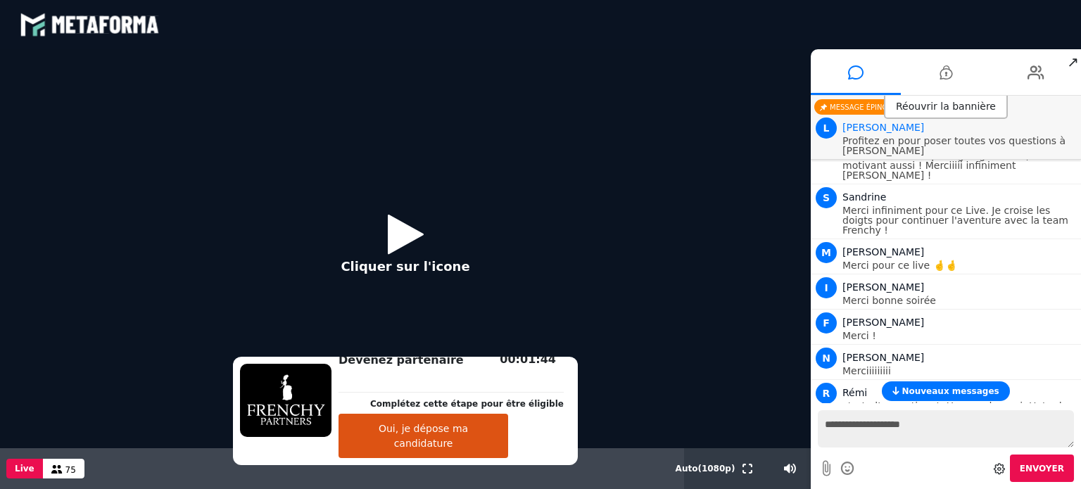
click at [915, 393] on span "Nouveaux messages" at bounding box center [949, 391] width 97 height 10
